Goal: Task Accomplishment & Management: Use online tool/utility

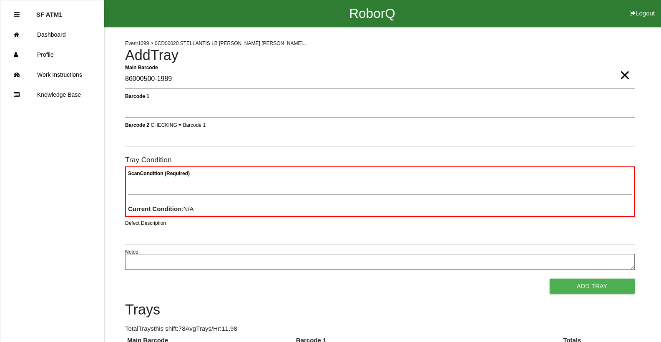
type Barcode "86000500-1989"
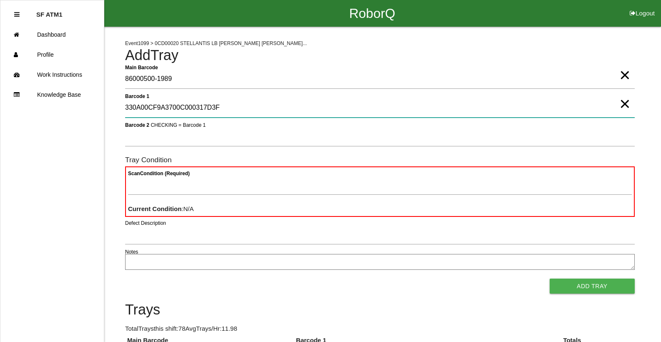
type 1 "330A00CF9A3700C000317D3F"
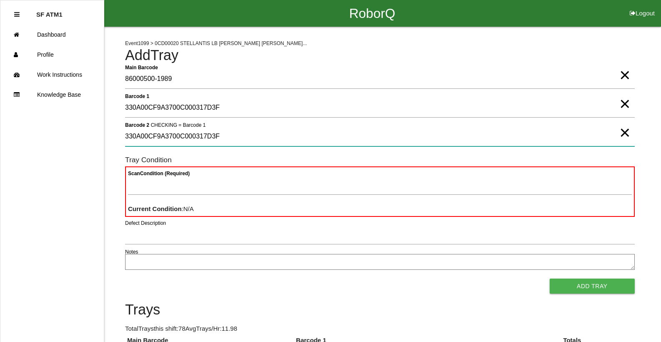
type 2 "330A00CF9A3700C000317D3F"
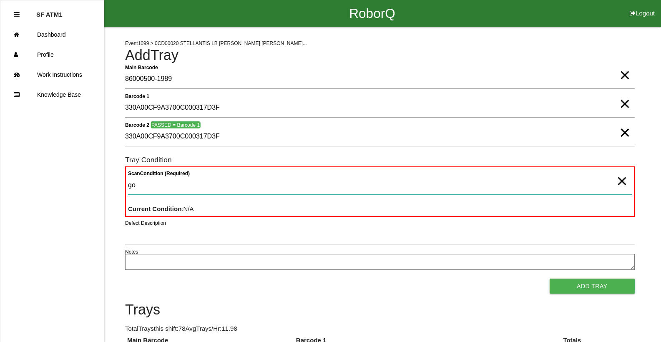
type Condition "goo"
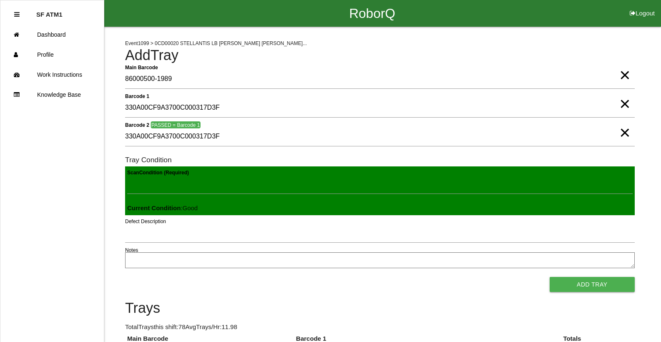
click at [549, 277] on button "Add Tray" at bounding box center [591, 284] width 85 height 15
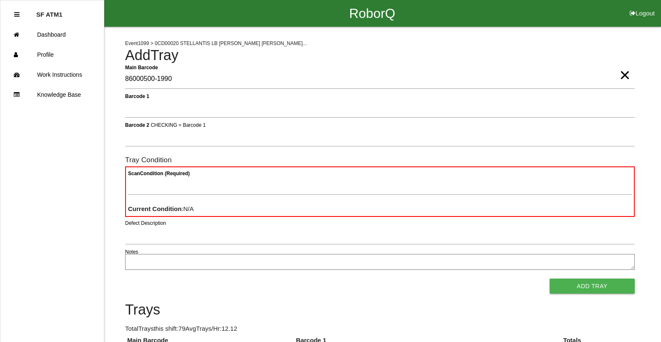
type Barcode "86000500-1990"
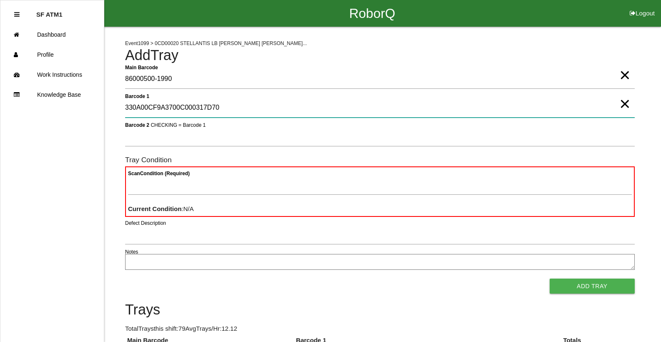
type 1 "330A00CF9A3700C000317D70"
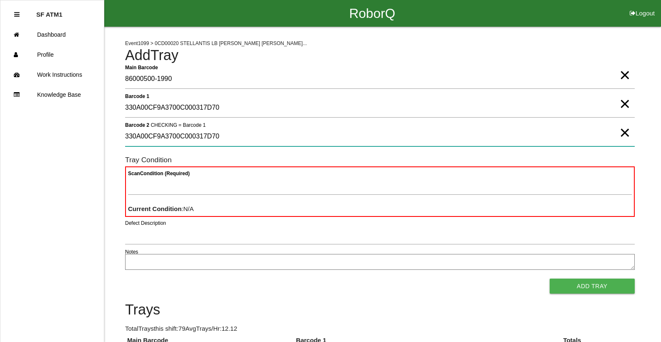
type 2 "330A00CF9A3700C000317D70"
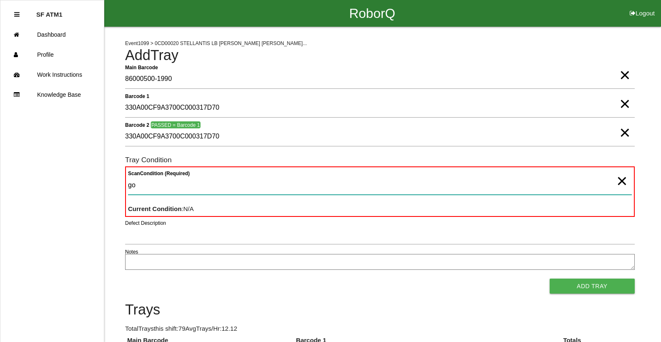
type Condition "goo"
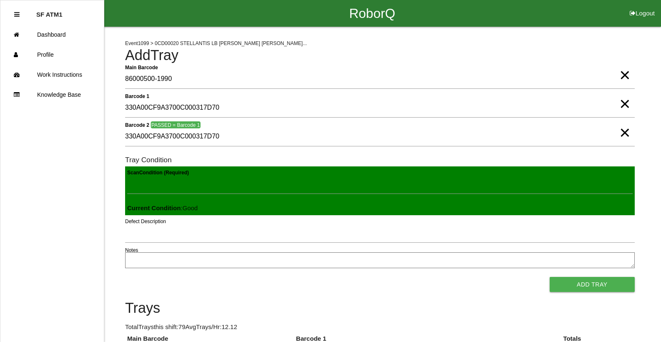
click at [549, 277] on button "Add Tray" at bounding box center [591, 284] width 85 height 15
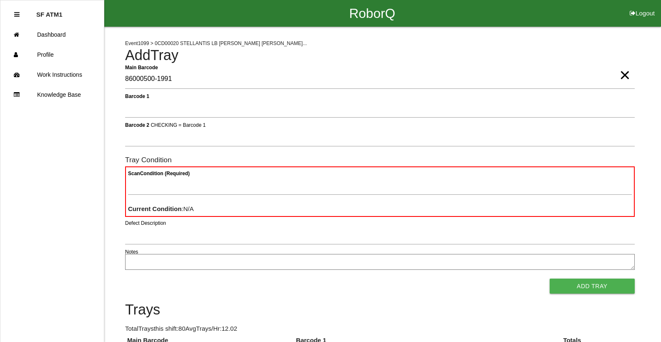
type Barcode "86000500-1991"
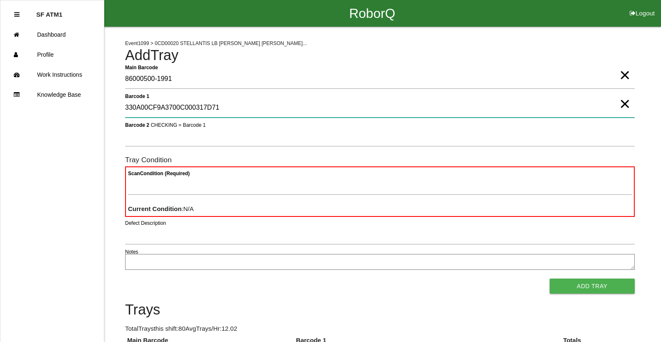
type 1 "330A00CF9A3700C000317D71"
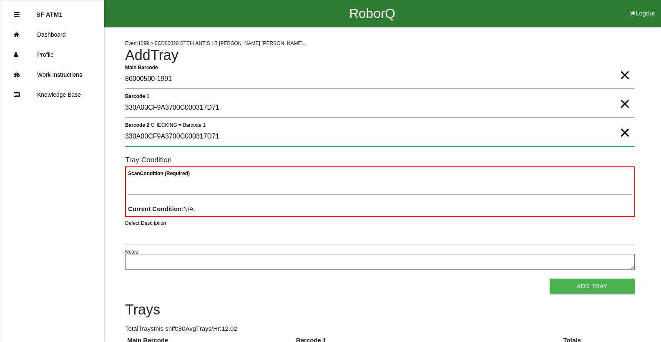
type 2 "330A00CF9A3700C000317D71"
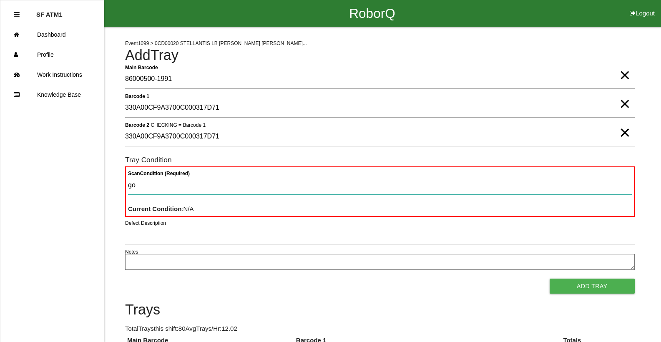
type Condition "goo"
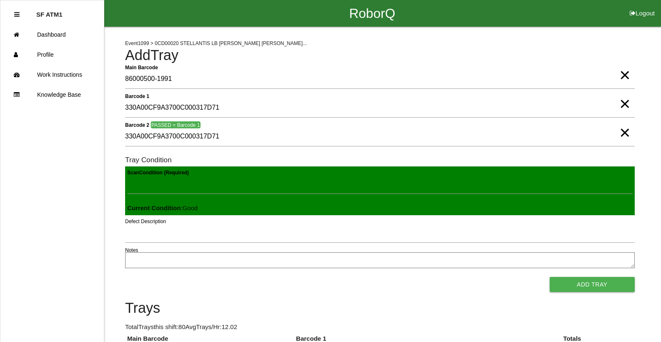
click at [549, 277] on button "Add Tray" at bounding box center [591, 284] width 85 height 15
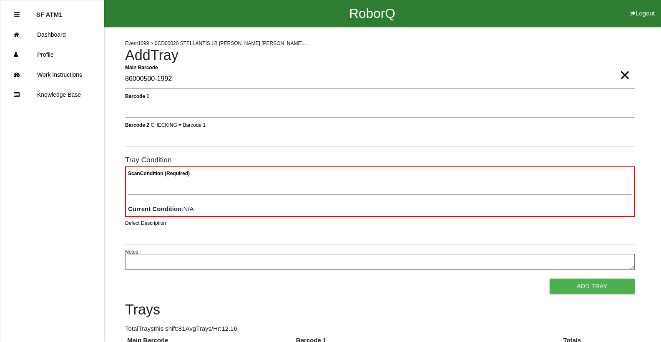
type Barcode "86000500-1992"
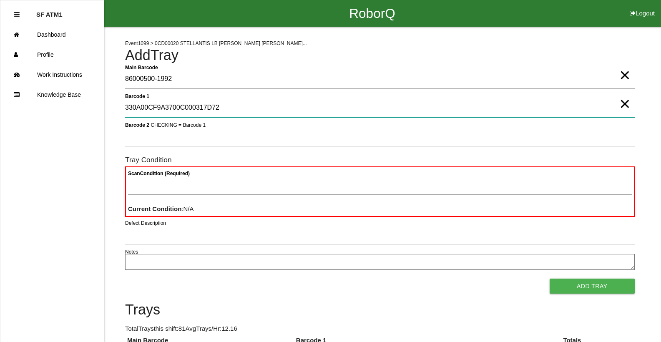
type 1 "330A00CF9A3700C000317D72"
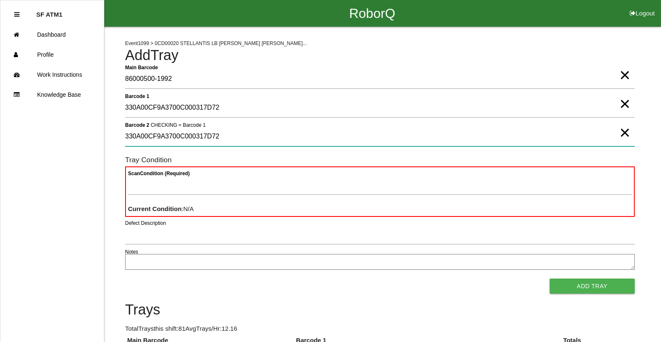
type 2 "330A00CF9A3700C000317D72"
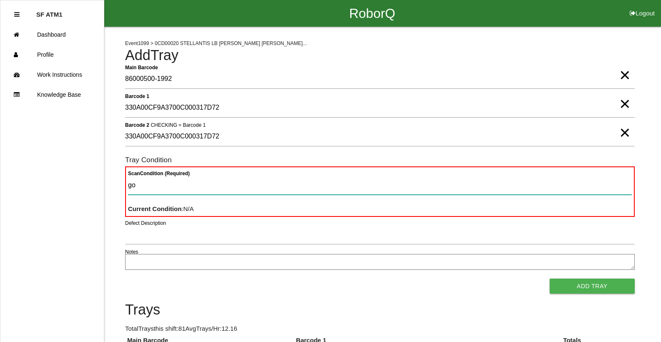
type Condition "goo"
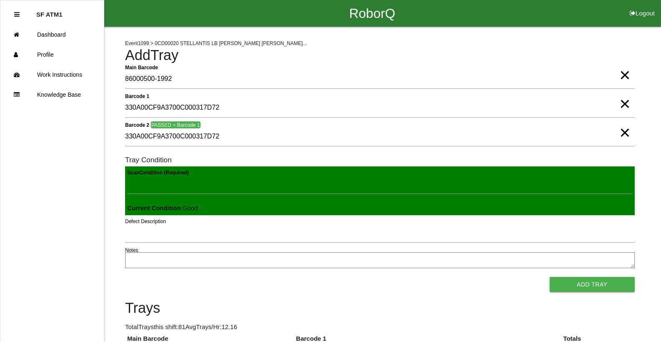
click at [549, 277] on button "Add Tray" at bounding box center [591, 284] width 85 height 15
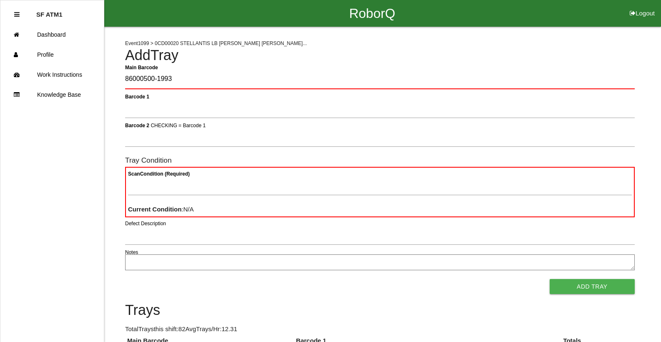
type Barcode "86000500-1993"
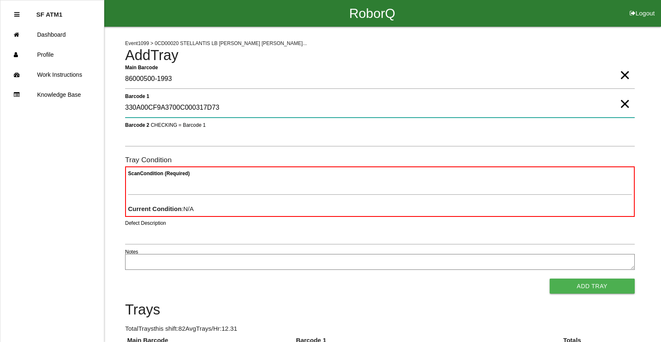
type 1 "330A00CF9A3700C000317D73"
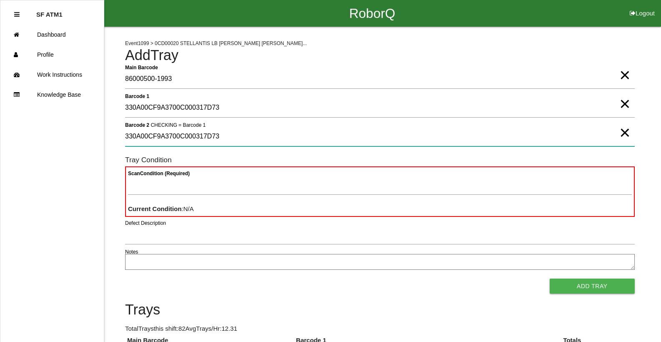
type 2 "330A00CF9A3700C000317D73"
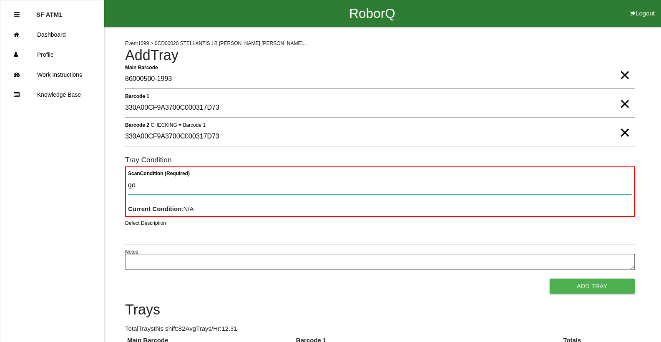
type Condition "goo"
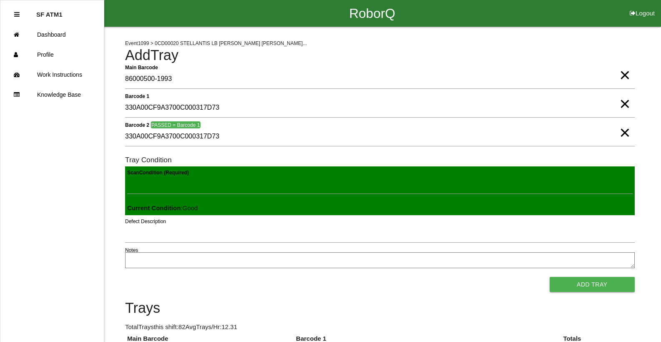
click at [549, 277] on button "Add Tray" at bounding box center [591, 284] width 85 height 15
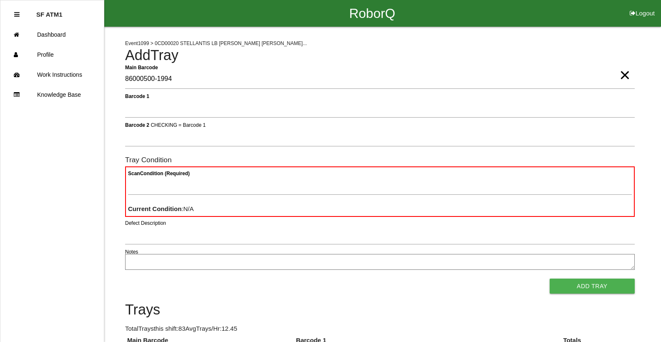
type Barcode "86000500-1994"
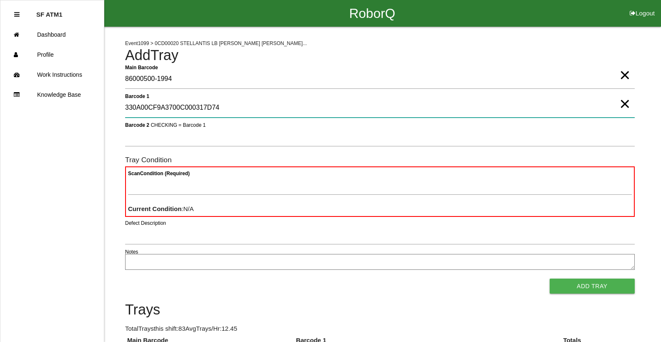
type 1 "330A00CF9A3700C000317D74"
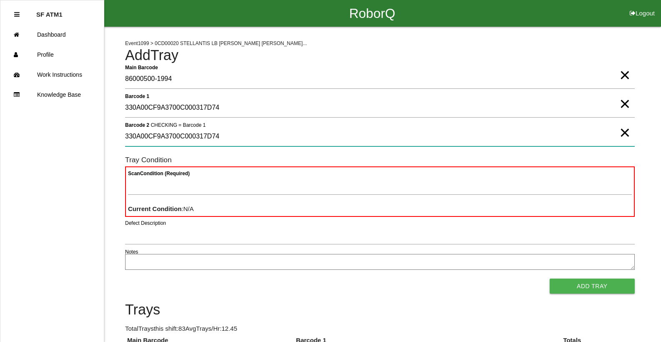
type 2 "330A00CF9A3700C000317D74"
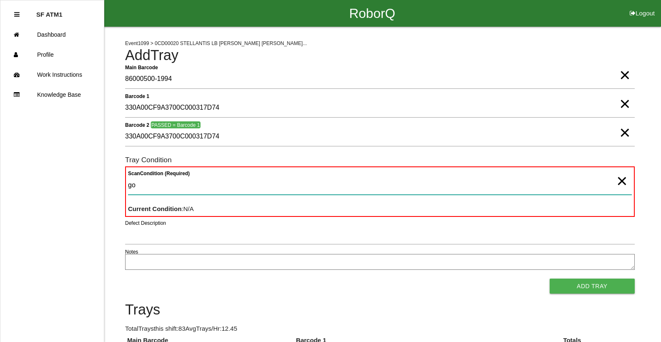
type Condition "goo"
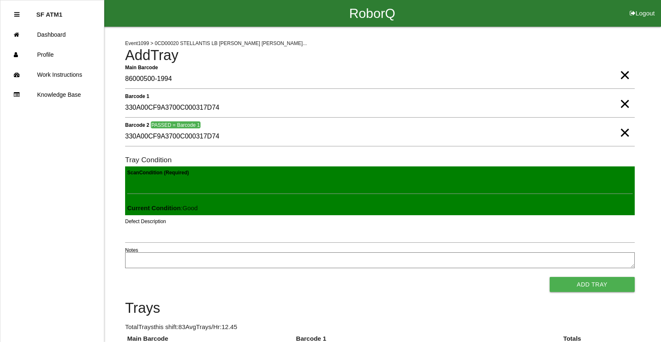
click at [549, 277] on button "Add Tray" at bounding box center [591, 284] width 85 height 15
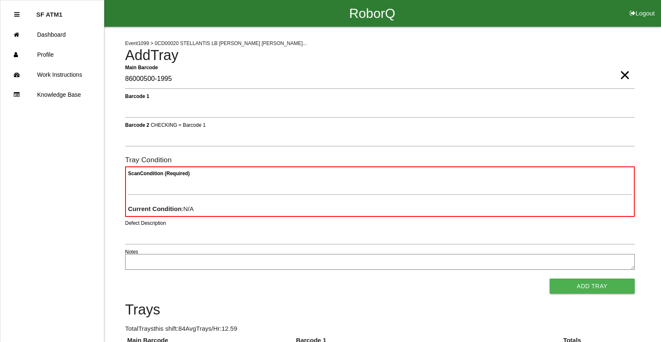
type Barcode "86000500-1995"
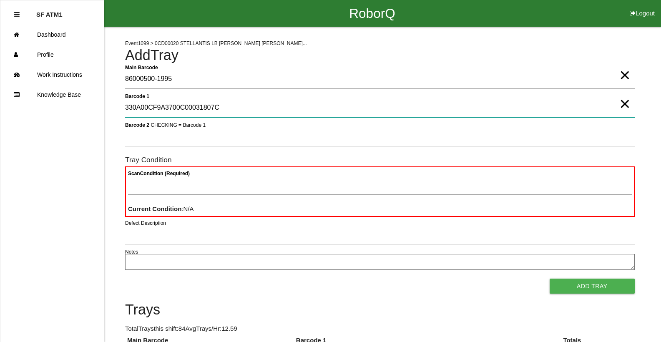
type 1 "330A00CF9A3700C00031807C"
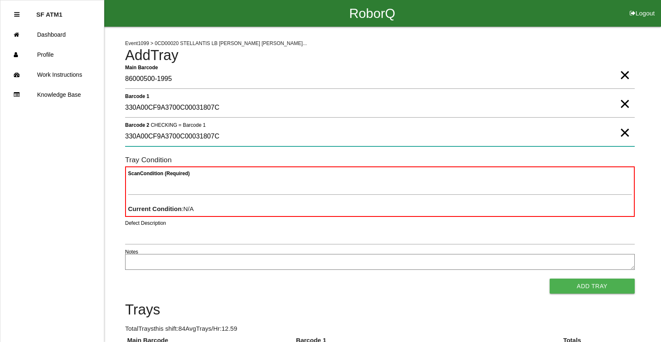
type 2 "330A00CF9A3700C00031807C"
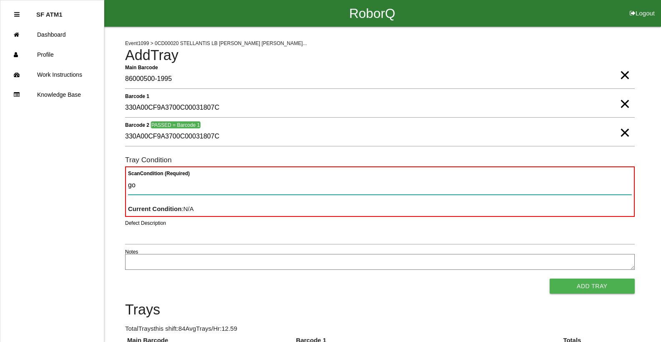
type Condition "goo"
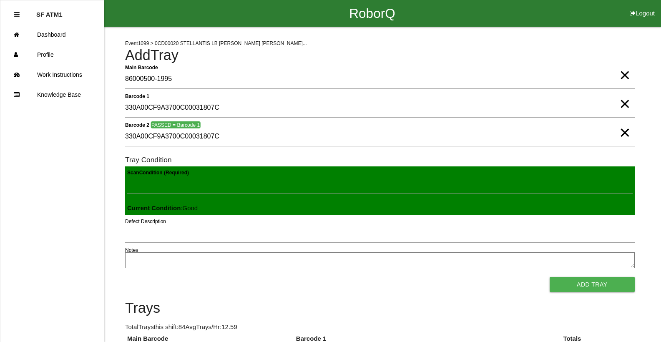
click at [549, 277] on button "Add Tray" at bounding box center [591, 284] width 85 height 15
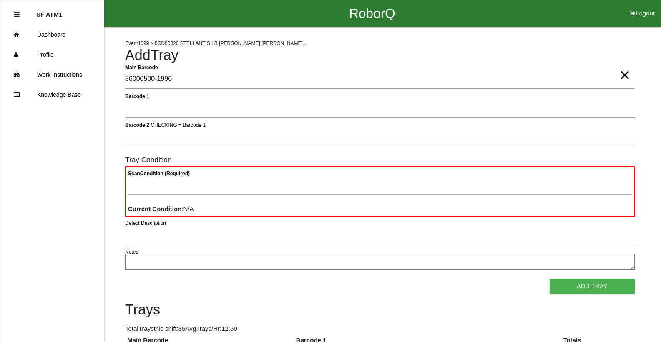
type Barcode "86000500-1996"
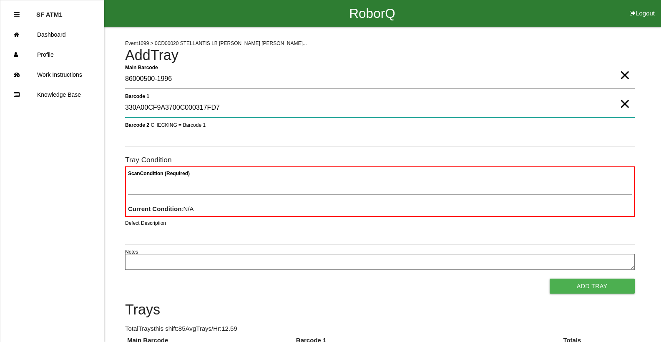
type 1 "330A00CF9A3700C000317FD7"
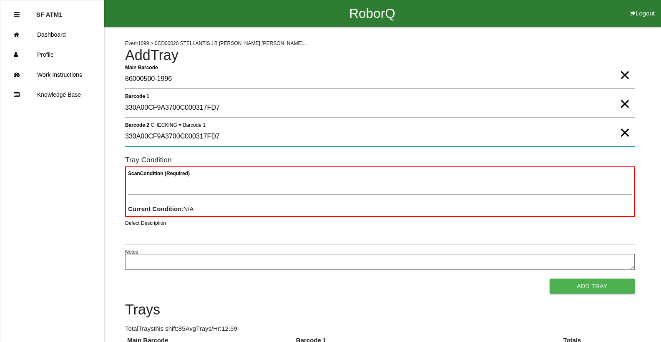
type 2 "330A00CF9A3700C000317FD7"
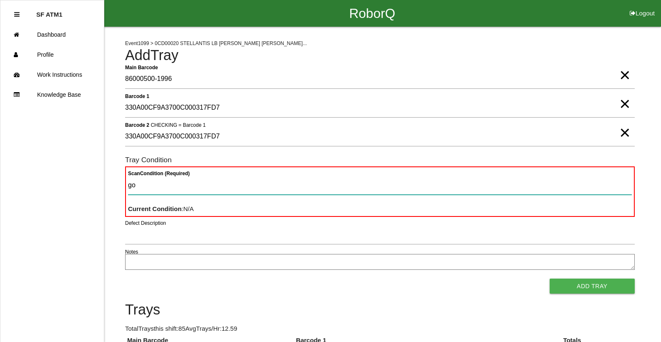
type Condition "goo"
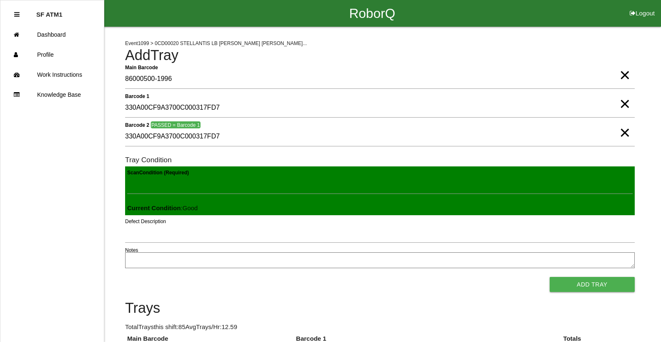
click at [549, 277] on button "Add Tray" at bounding box center [591, 284] width 85 height 15
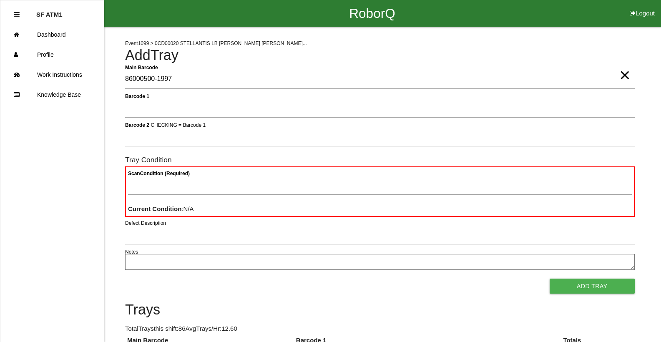
type Barcode "86000500-1997"
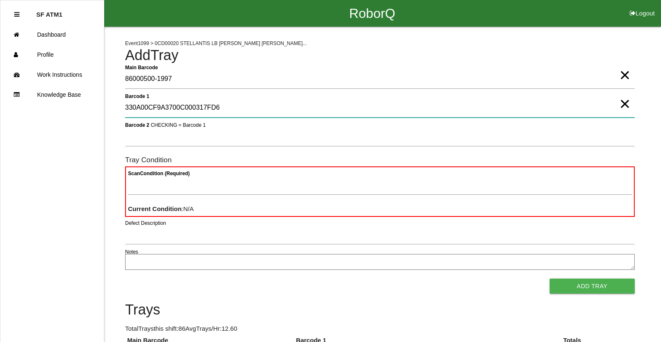
type 1 "330A00CF9A3700C000317FD6"
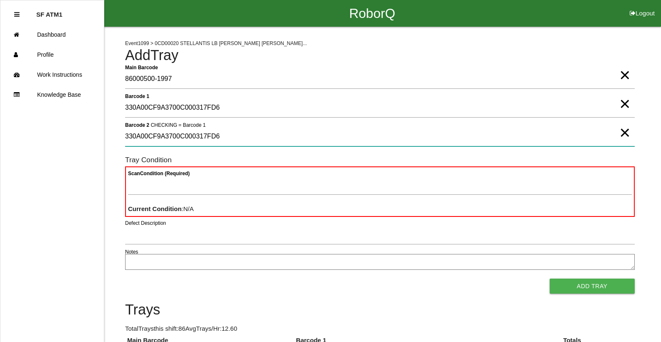
type 2 "330A00CF9A3700C000317FD6"
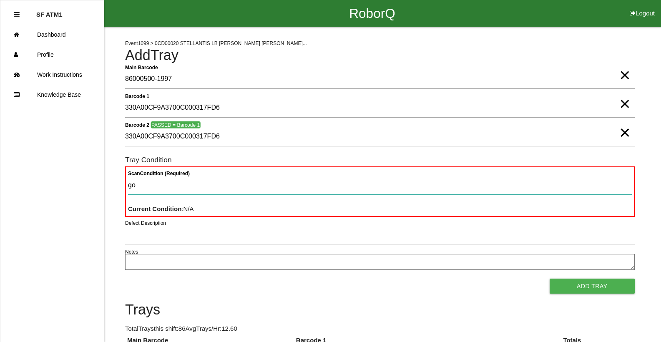
type Condition "goo"
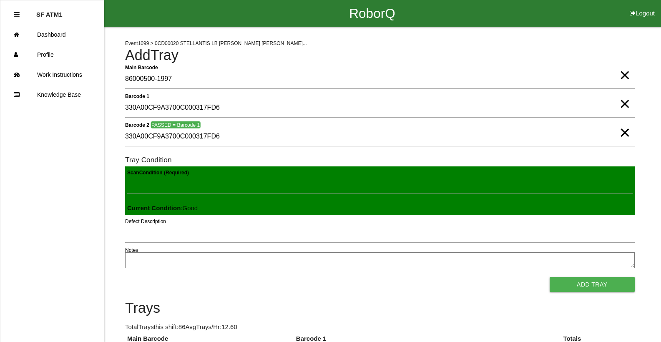
click at [549, 277] on button "Add Tray" at bounding box center [591, 284] width 85 height 15
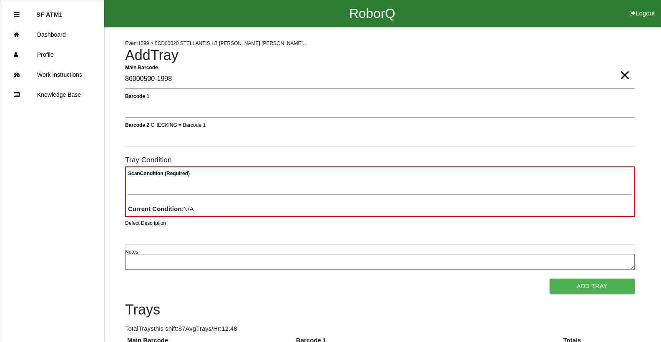
type Barcode "86000500-1998"
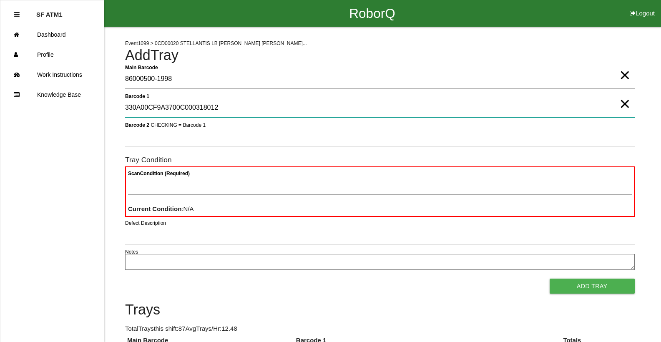
type 1 "330A00CF9A3700C000318012"
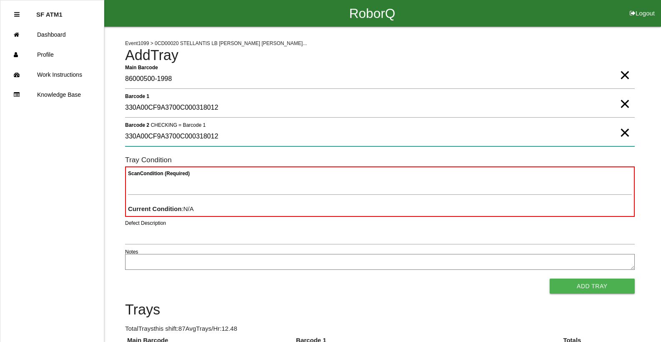
type 2 "330A00CF9A3700C000318012"
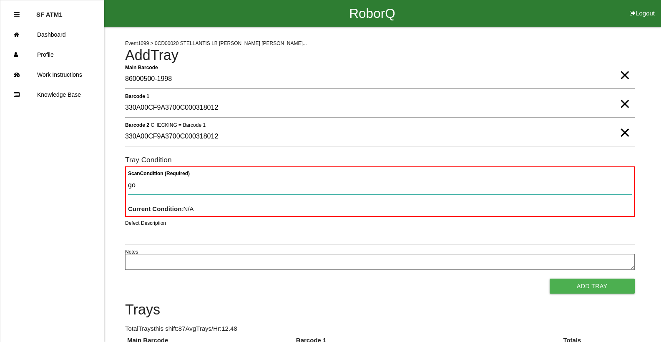
type Condition "goo"
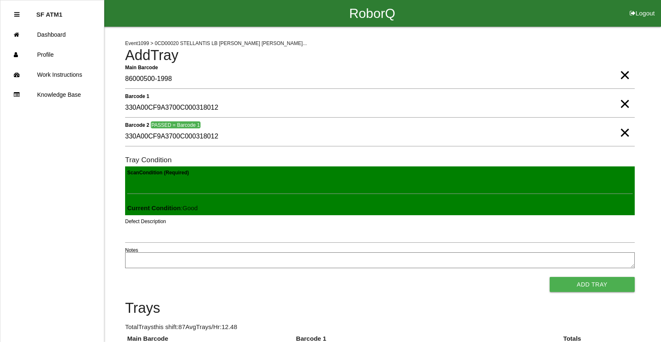
click at [549, 277] on button "Add Tray" at bounding box center [591, 284] width 85 height 15
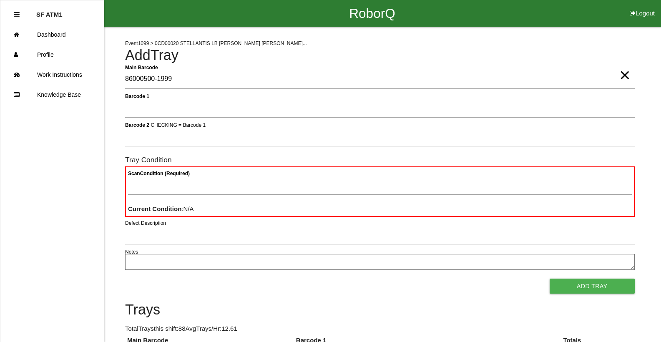
type Barcode "86000500-1999"
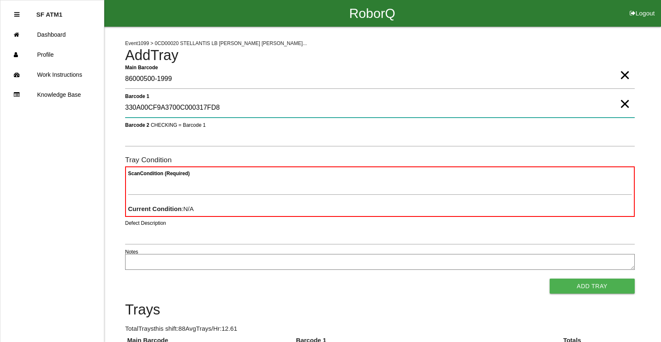
type 1 "330A00CF9A3700C000317FD8"
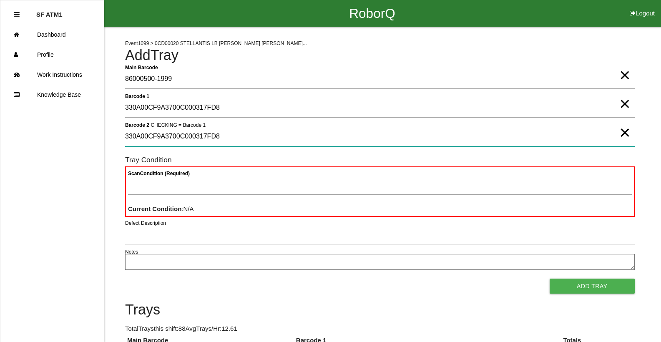
type 2 "330A00CF9A3700C000317FD8"
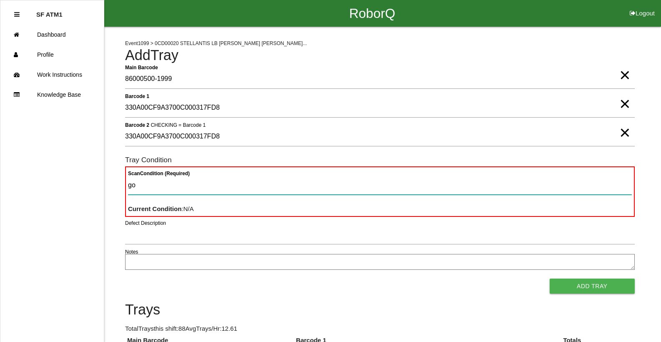
type Condition "goo"
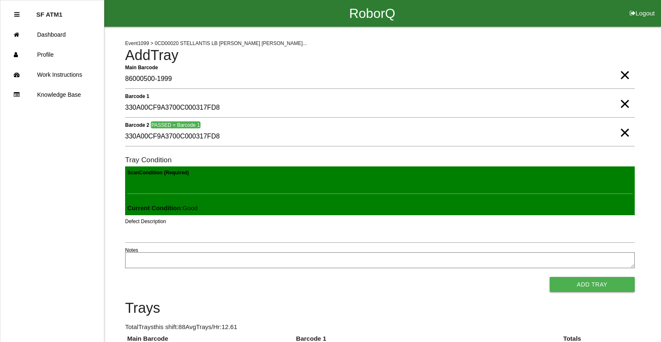
click at [549, 277] on button "Add Tray" at bounding box center [591, 284] width 85 height 15
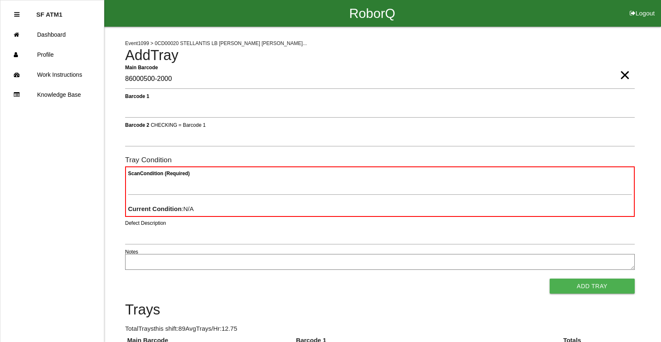
type Barcode "86000500-2000"
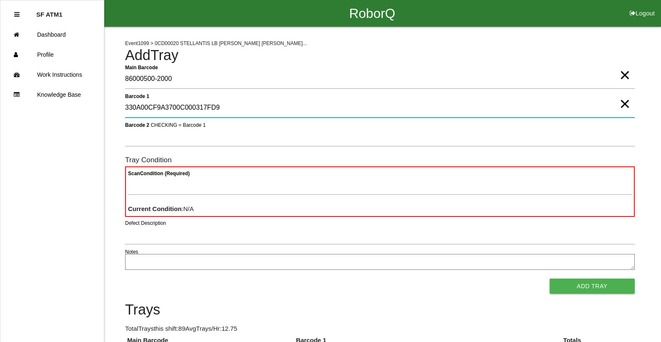
type 1 "330A00CF9A3700C000317FD9"
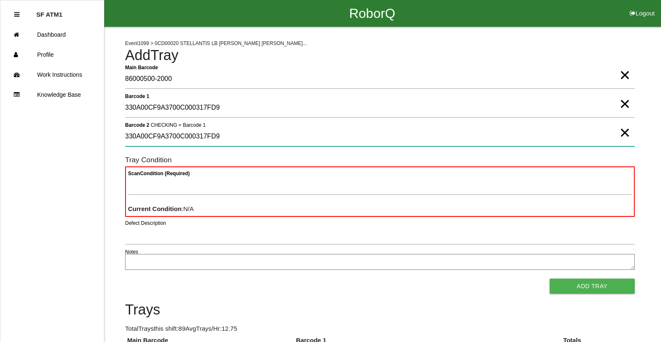
type 2 "330A00CF9A3700C000317FD9"
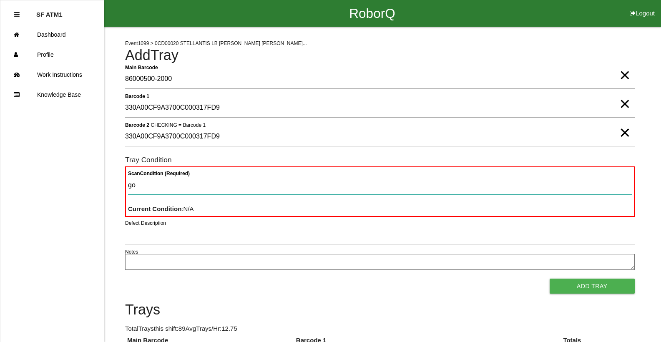
type Condition "goo"
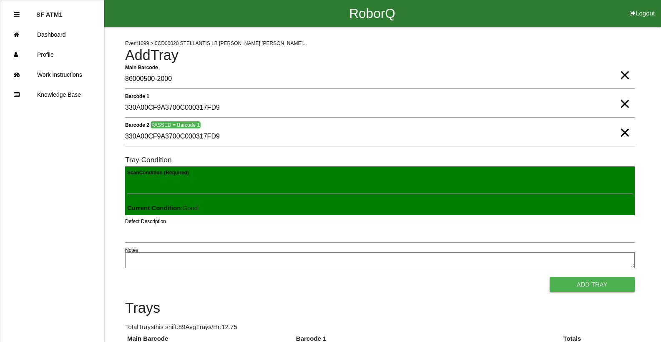
click at [549, 277] on button "Add Tray" at bounding box center [591, 284] width 85 height 15
